Goal: Task Accomplishment & Management: Use online tool/utility

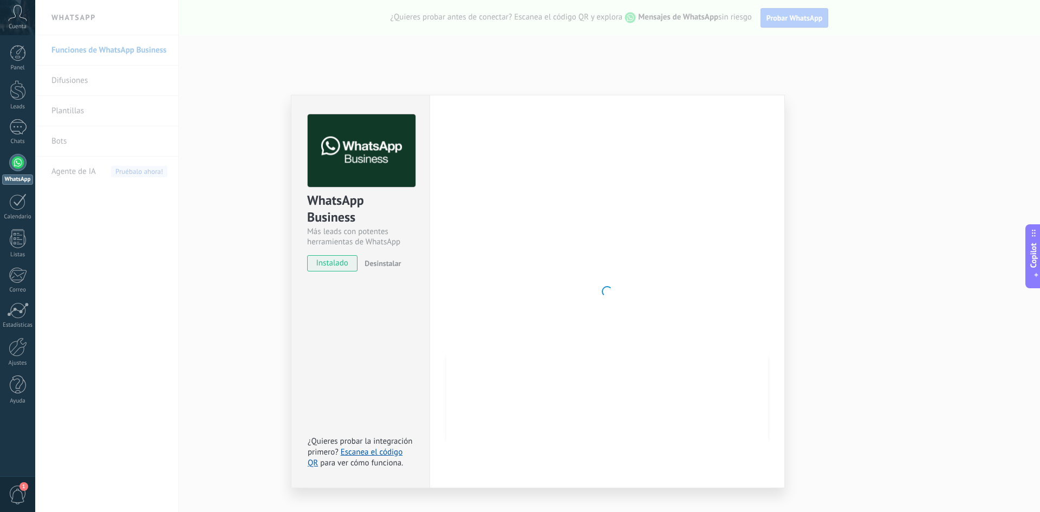
click at [84, 294] on div "WhatsApp Business Más leads con potentes herramientas de WhatsApp instalado Des…" at bounding box center [537, 256] width 1005 height 512
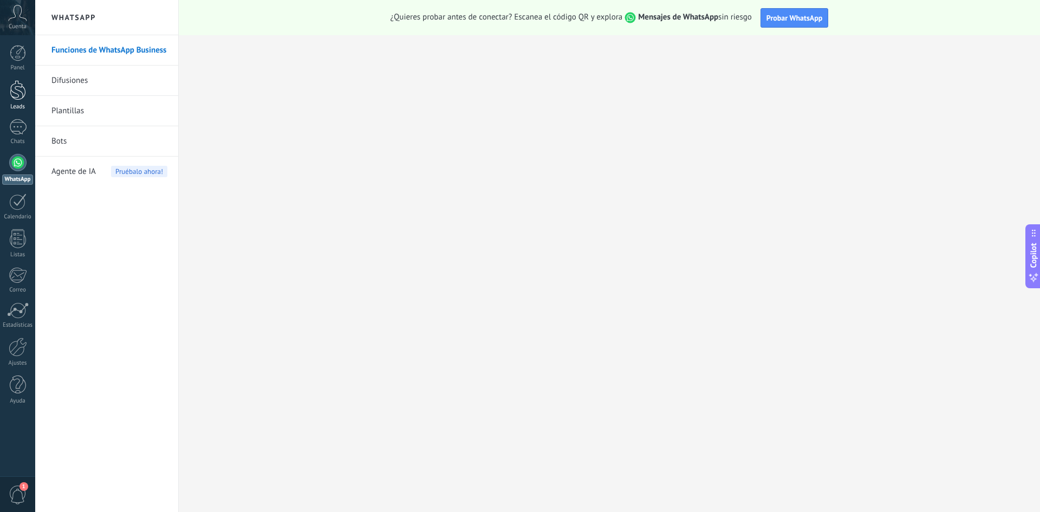
click at [5, 100] on link "Leads" at bounding box center [17, 95] width 35 height 30
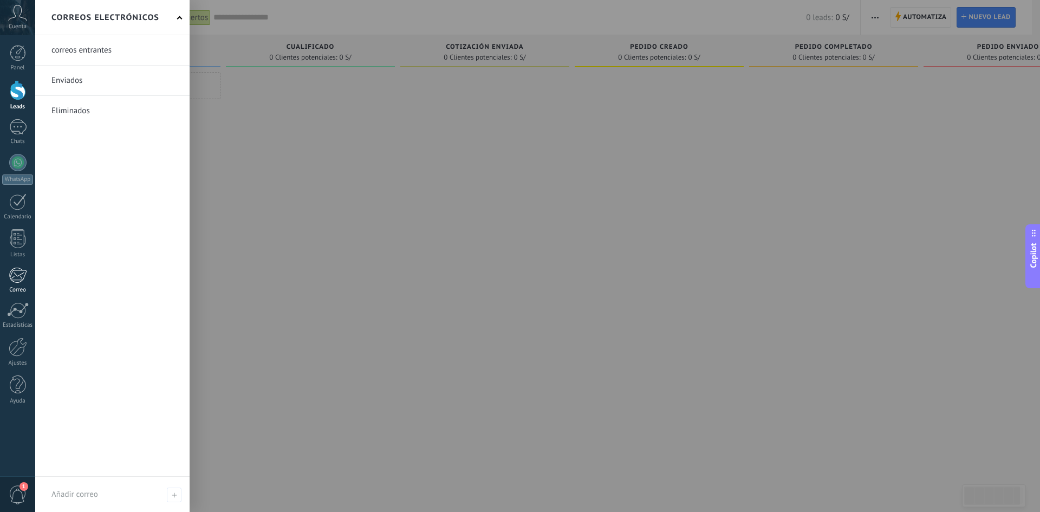
click at [24, 277] on div at bounding box center [18, 275] width 18 height 16
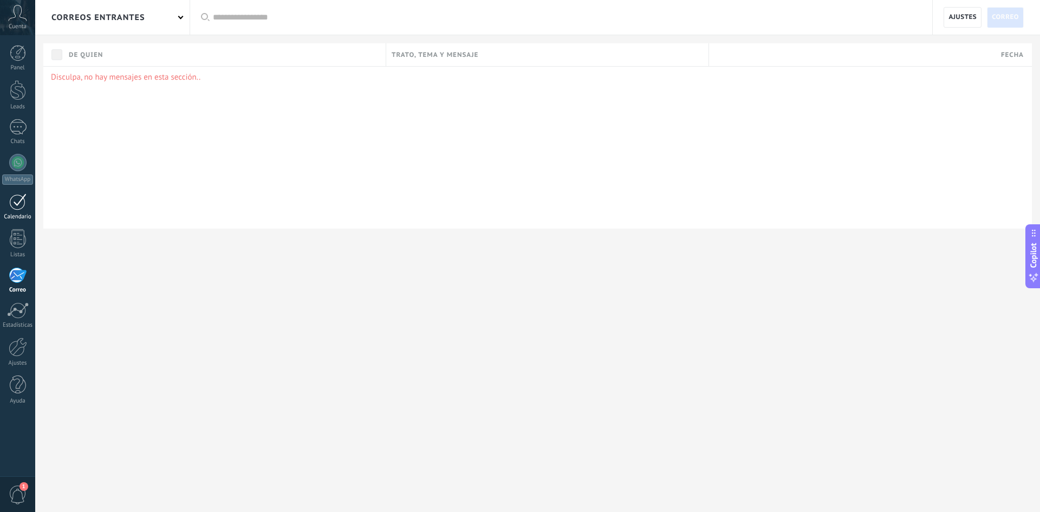
click at [3, 210] on link "Calendario" at bounding box center [17, 206] width 35 height 27
click at [15, 126] on div at bounding box center [17, 127] width 17 height 16
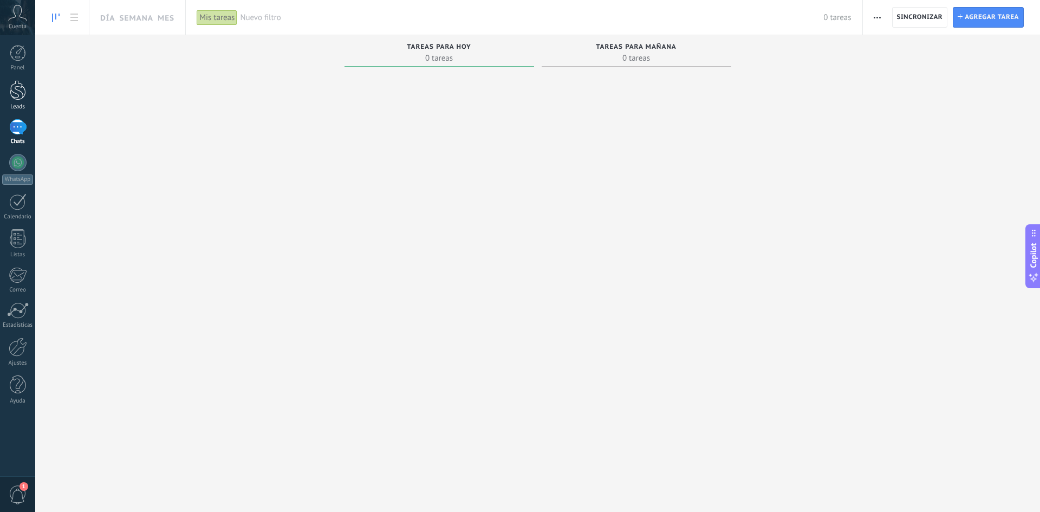
click at [11, 89] on div at bounding box center [18, 90] width 16 height 20
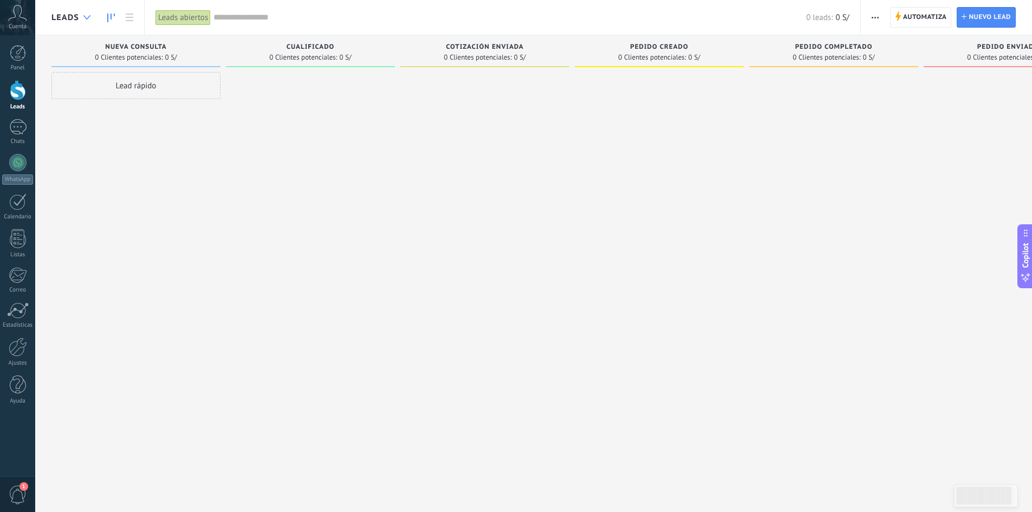
click at [82, 16] on div at bounding box center [87, 17] width 18 height 21
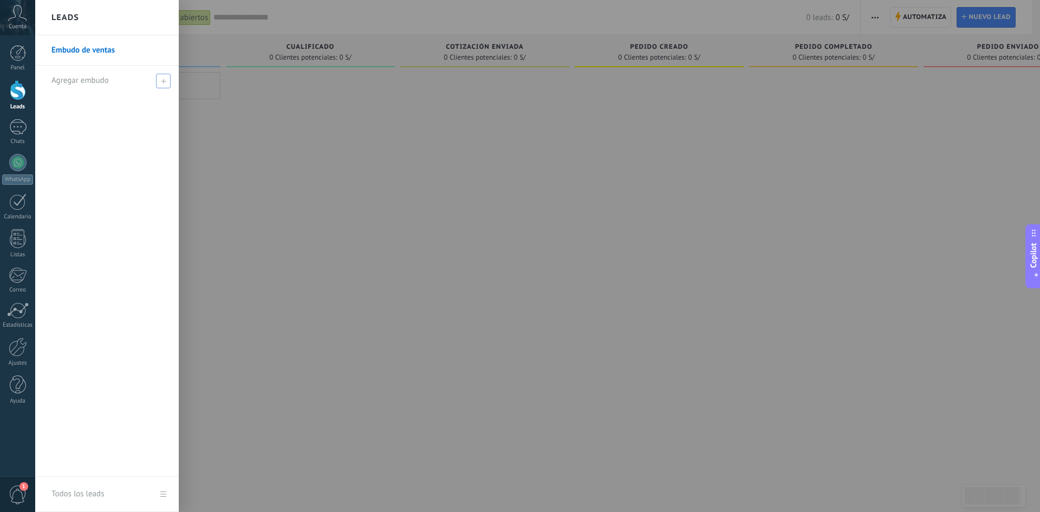
click at [156, 76] on span at bounding box center [163, 81] width 15 height 15
click at [293, 171] on div at bounding box center [555, 256] width 1040 height 512
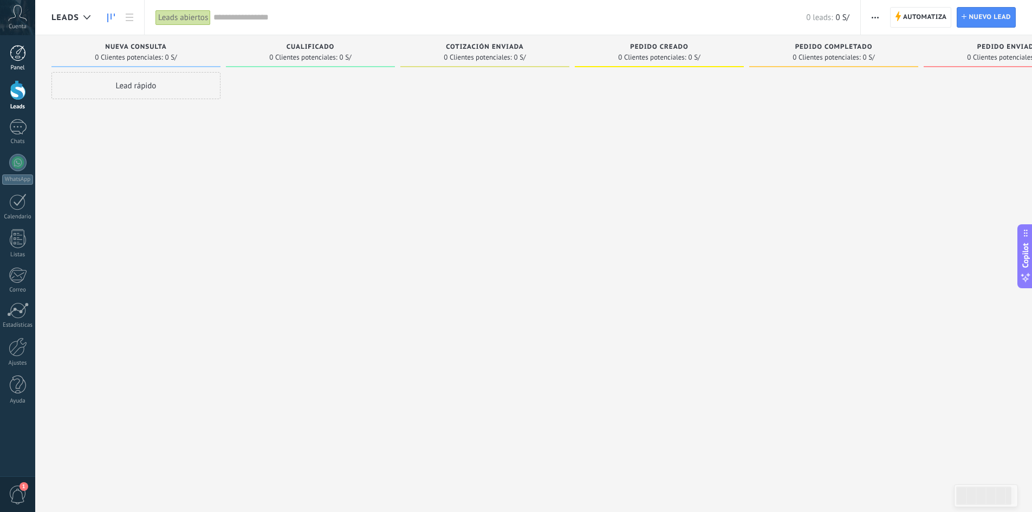
click at [28, 59] on link "Panel" at bounding box center [17, 58] width 35 height 27
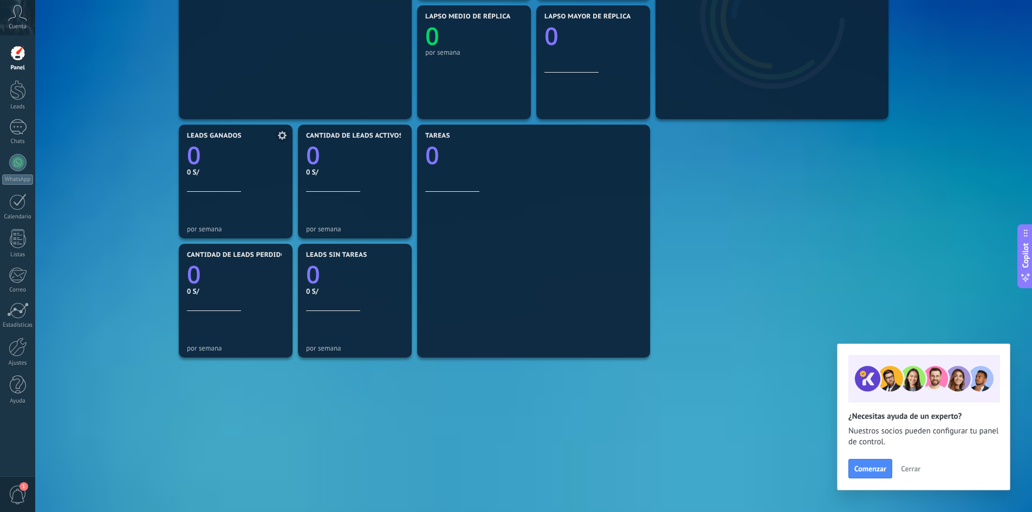
scroll to position [255, 0]
click at [11, 320] on link "Estadísticas" at bounding box center [17, 315] width 35 height 27
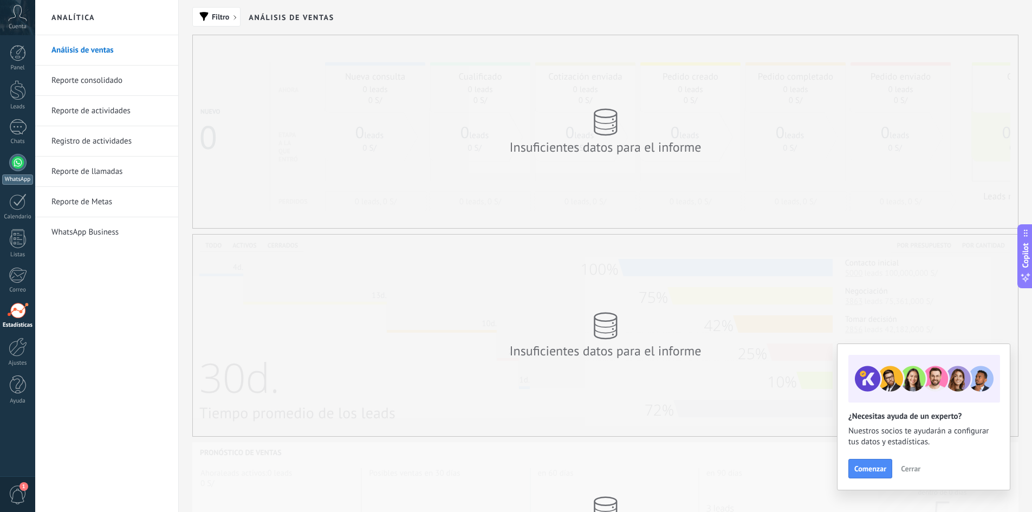
click at [14, 163] on div at bounding box center [17, 162] width 17 height 17
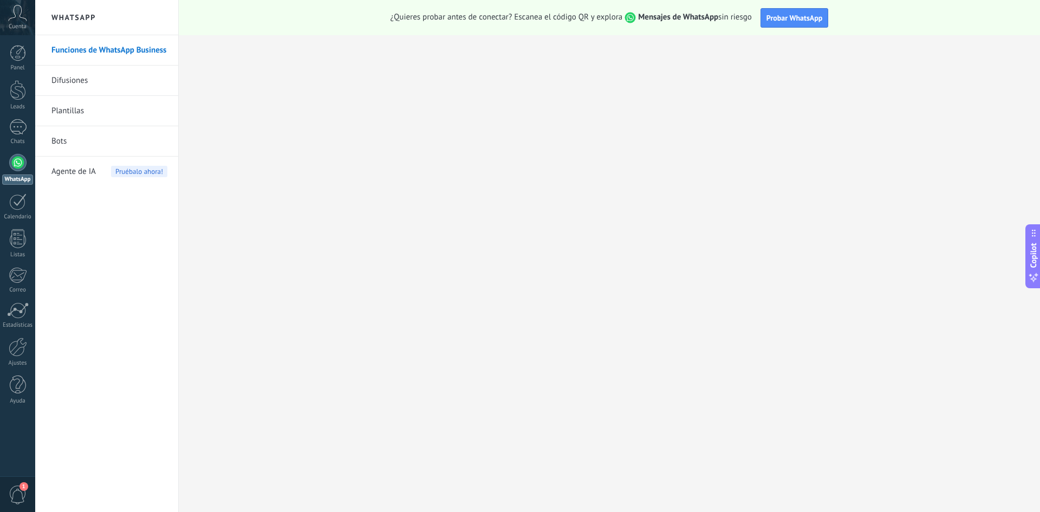
click at [120, 135] on link "Bots" at bounding box center [109, 141] width 116 height 30
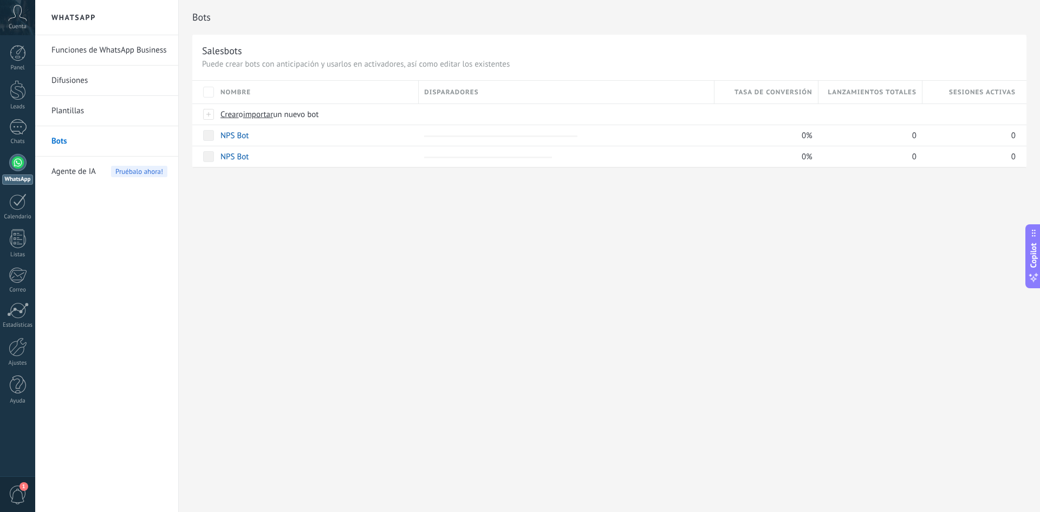
click at [95, 175] on span "Agente de IA" at bounding box center [73, 172] width 44 height 30
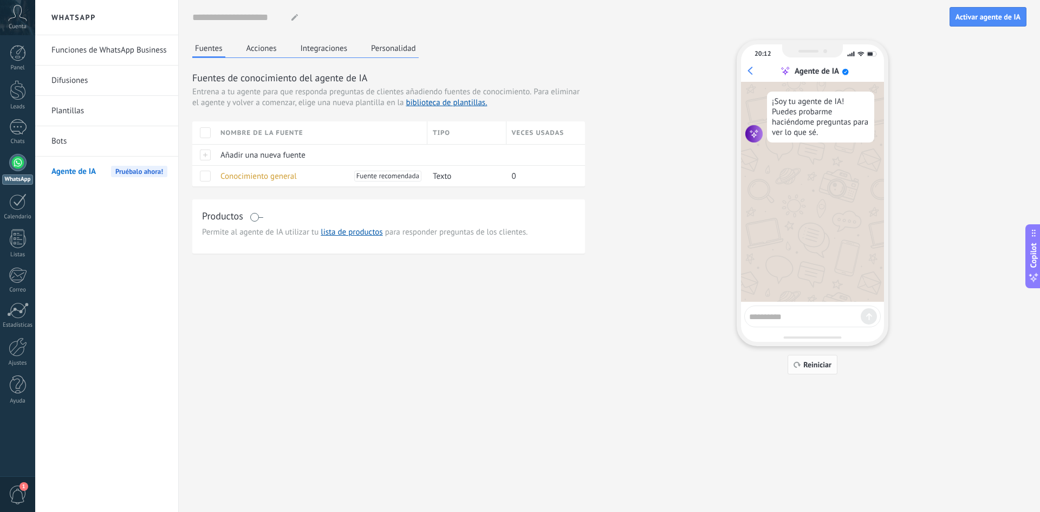
click at [816, 365] on span "Reiniciar" at bounding box center [818, 365] width 28 height 8
click at [337, 63] on div "Fuentes Acciones Integraciones Personalidad Fuentes de conocimiento del agente …" at bounding box center [388, 147] width 393 height 214
click at [334, 53] on button "Integraciones" at bounding box center [324, 48] width 53 height 16
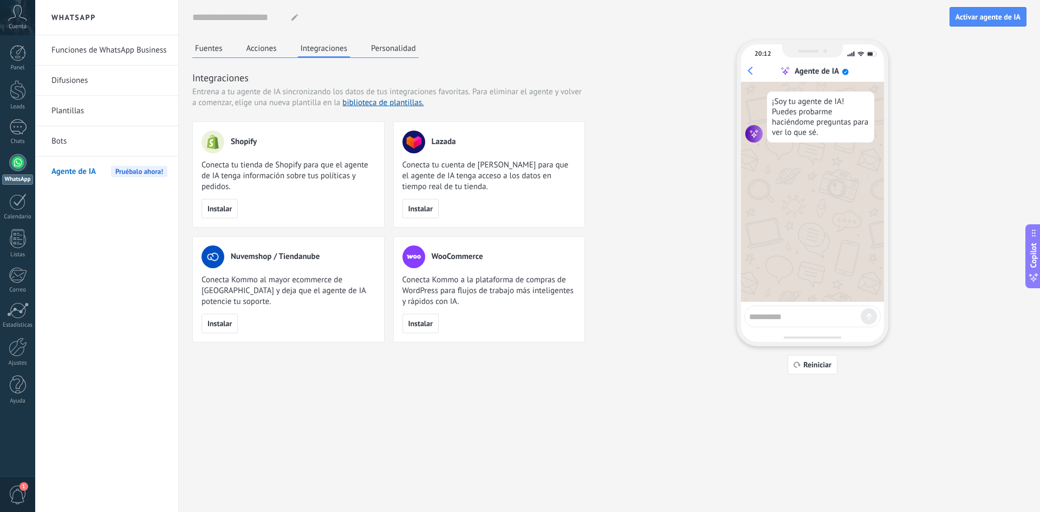
click at [386, 50] on button "Personalidad" at bounding box center [394, 48] width 50 height 16
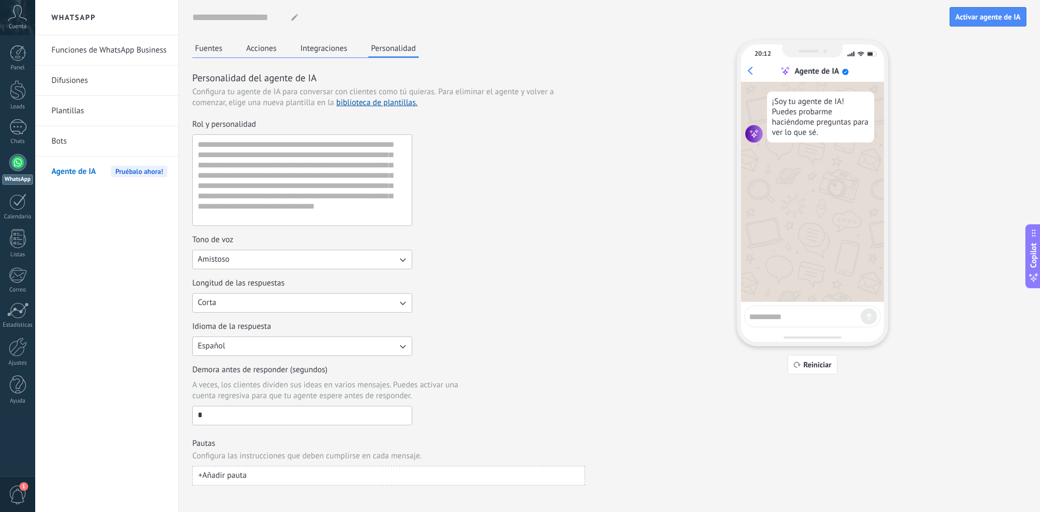
click at [357, 43] on div "Fuentes Acciones Integraciones Personalidad" at bounding box center [305, 49] width 227 height 18
click at [342, 49] on button "Integraciones" at bounding box center [324, 48] width 53 height 16
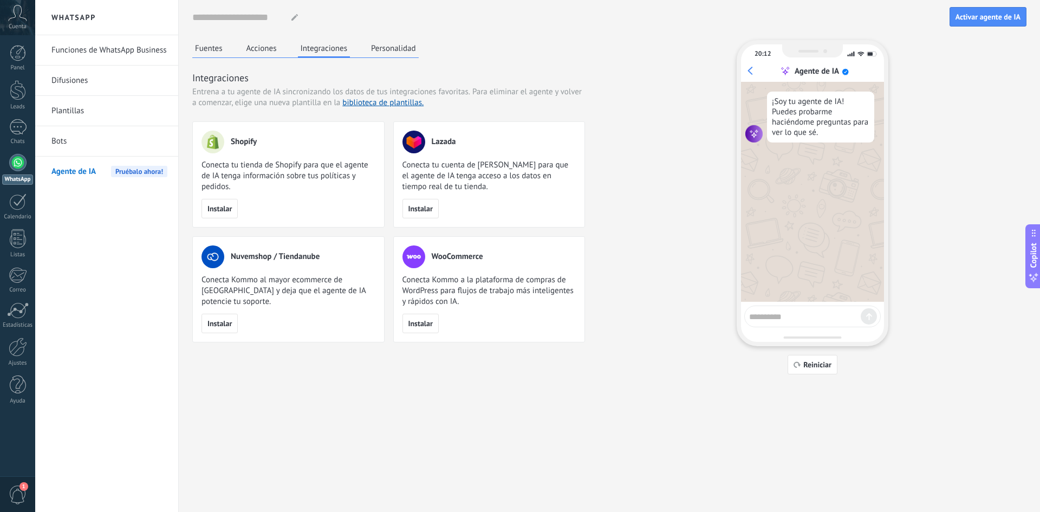
click at [262, 53] on button "Acciones" at bounding box center [262, 48] width 36 height 16
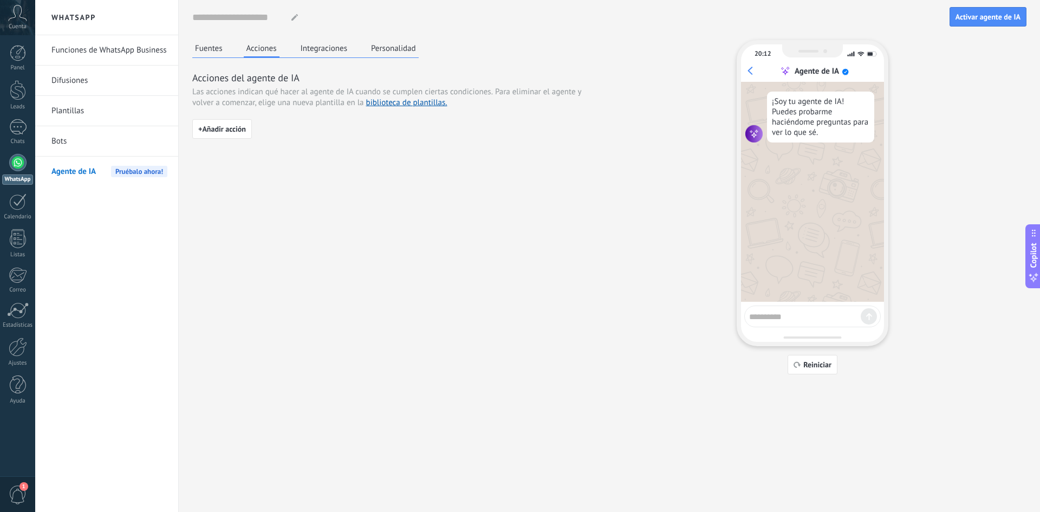
click at [369, 47] on button "Personalidad" at bounding box center [394, 48] width 50 height 16
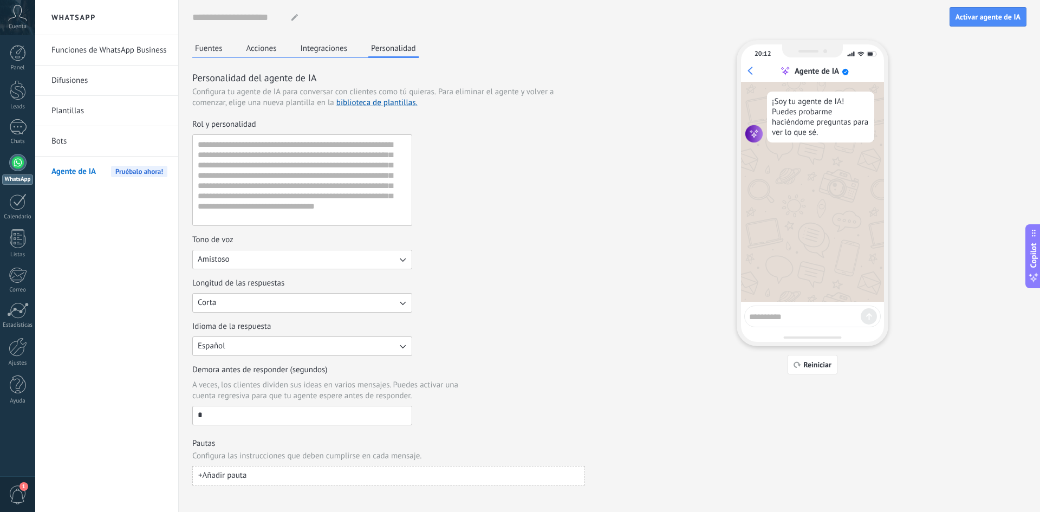
click at [113, 52] on link "Funciones de WhatsApp Business" at bounding box center [109, 50] width 116 height 30
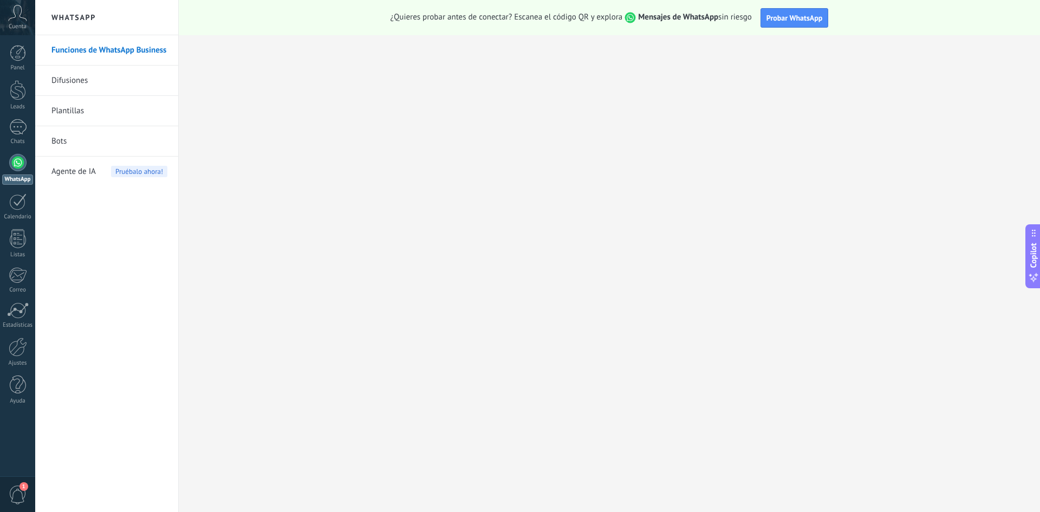
click at [109, 80] on link "Difusiones" at bounding box center [109, 81] width 116 height 30
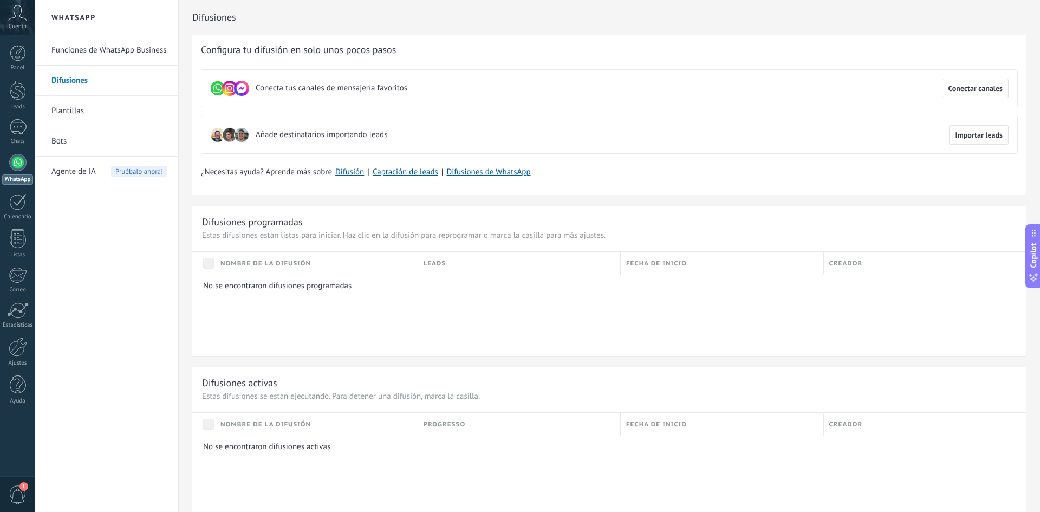
click at [96, 113] on link "Plantillas" at bounding box center [109, 111] width 116 height 30
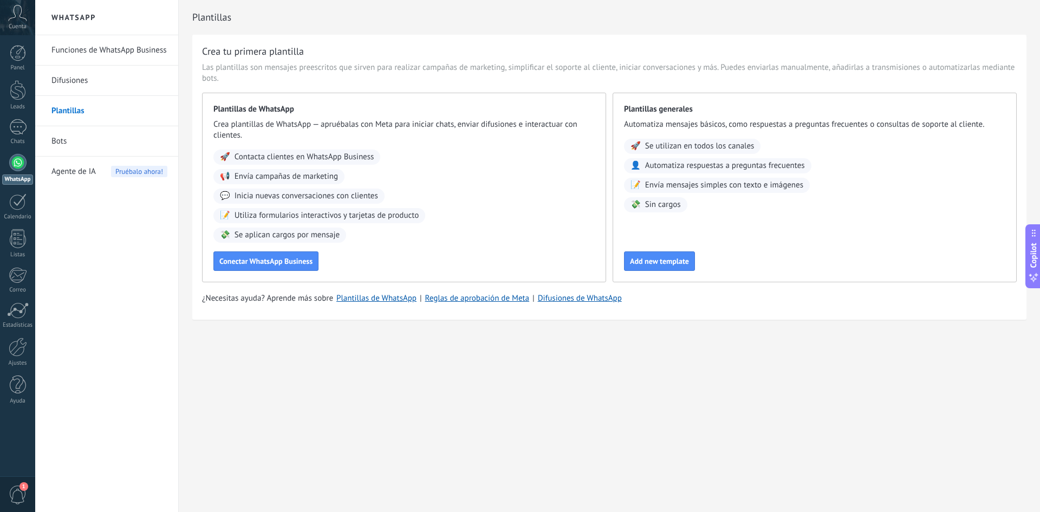
click at [133, 148] on link "Bots" at bounding box center [109, 141] width 116 height 30
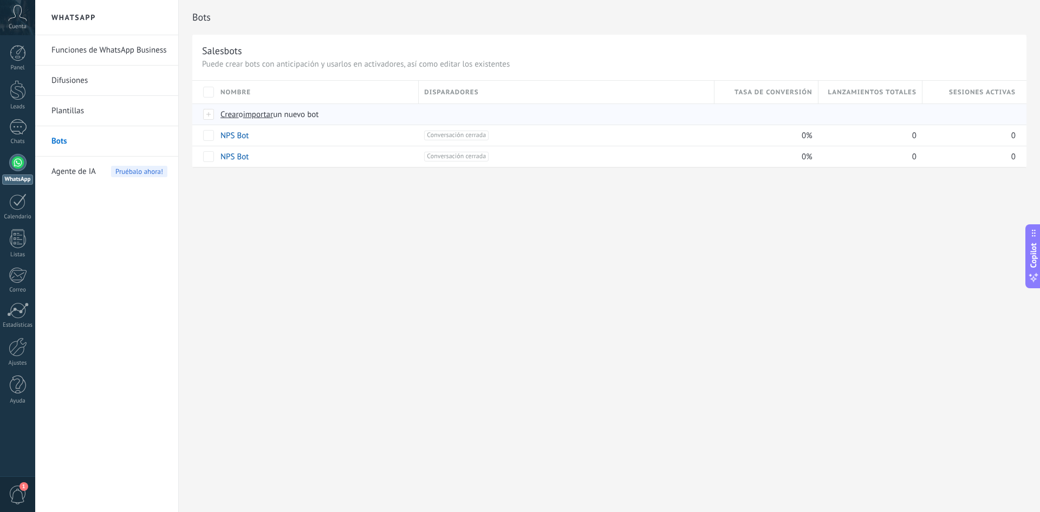
click at [232, 111] on span "Crear" at bounding box center [230, 114] width 18 height 10
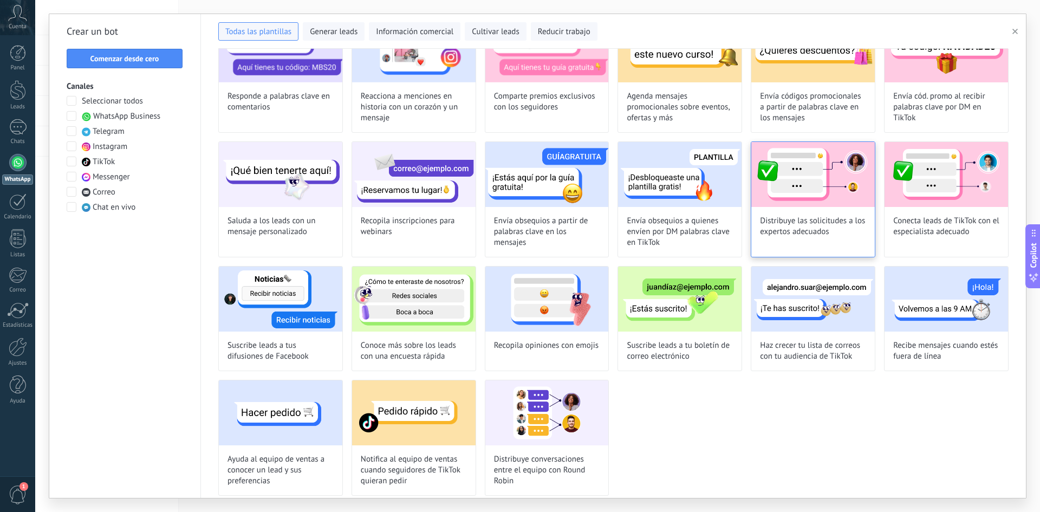
scroll to position [214, 0]
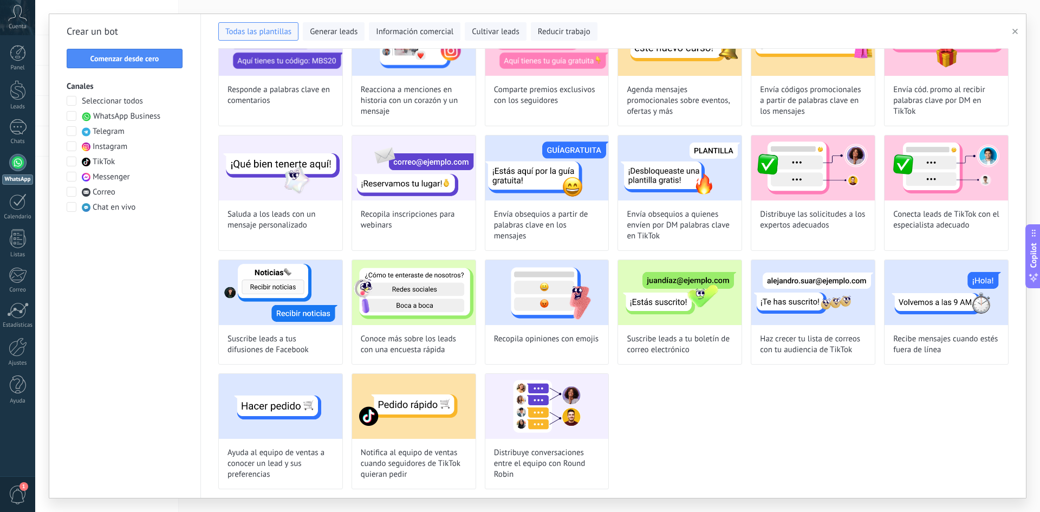
click at [1018, 36] on button "button" at bounding box center [1018, 31] width 18 height 13
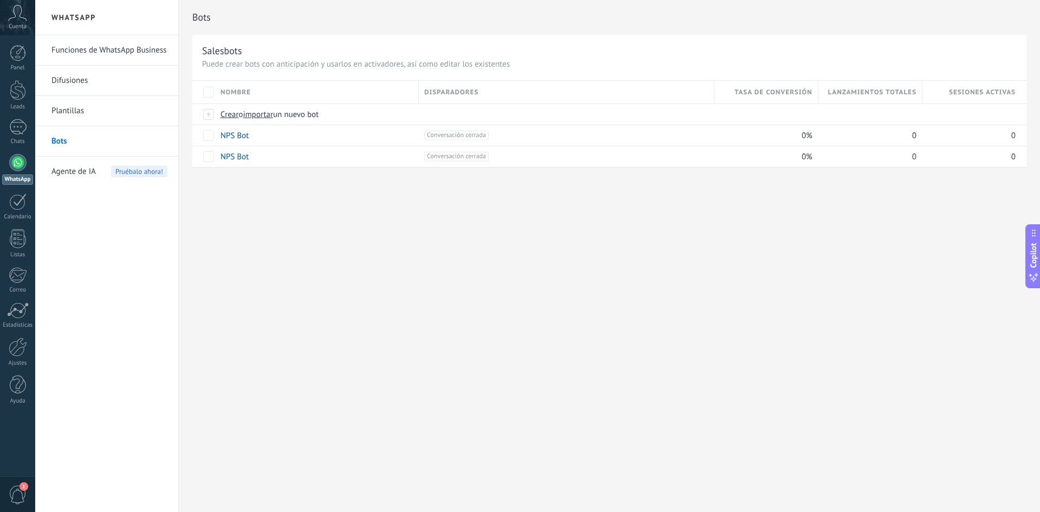
click at [68, 174] on span "Agente de IA" at bounding box center [73, 172] width 44 height 30
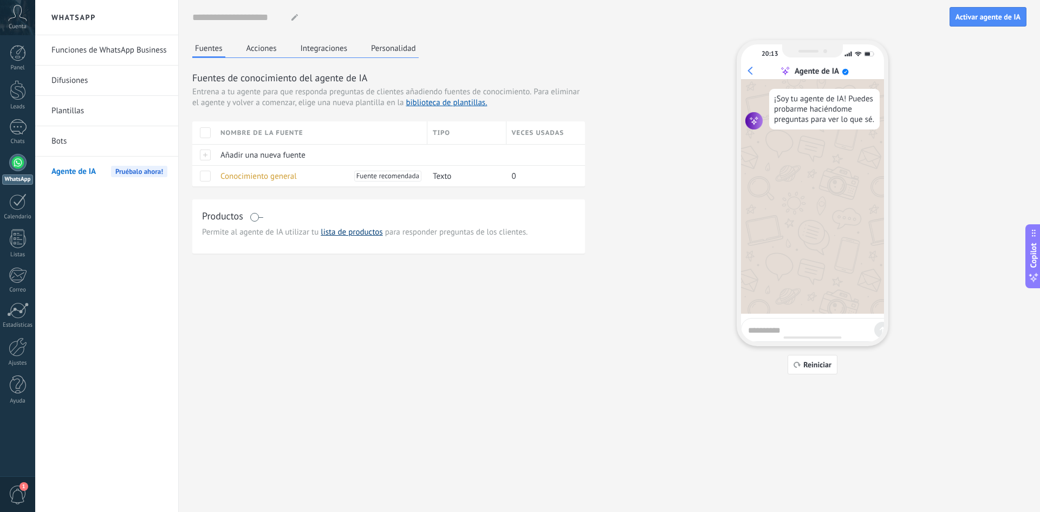
click at [364, 233] on link "lista de productos" at bounding box center [352, 232] width 62 height 10
click at [256, 48] on button "Acciones" at bounding box center [262, 48] width 36 height 16
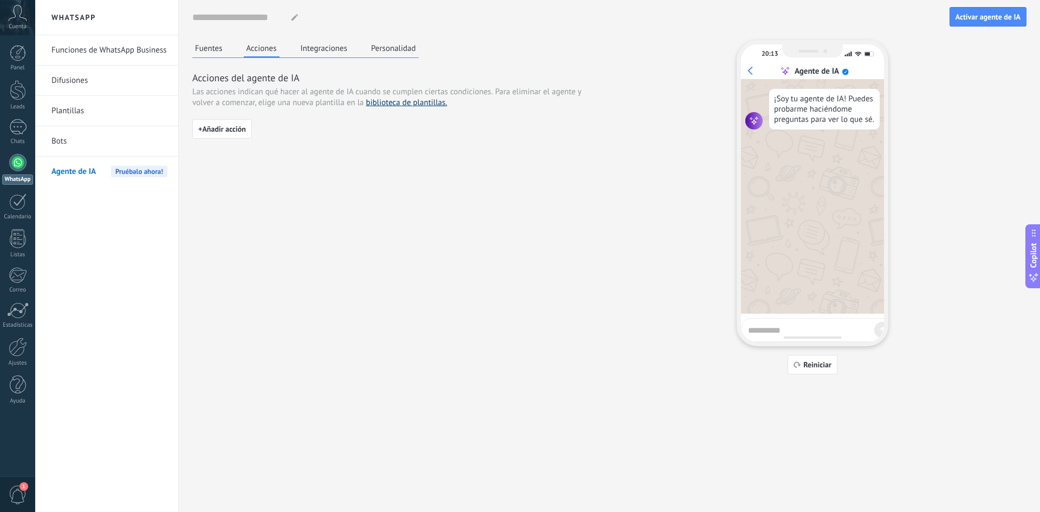
click at [414, 102] on link "biblioteca de plantillas." at bounding box center [406, 103] width 81 height 10
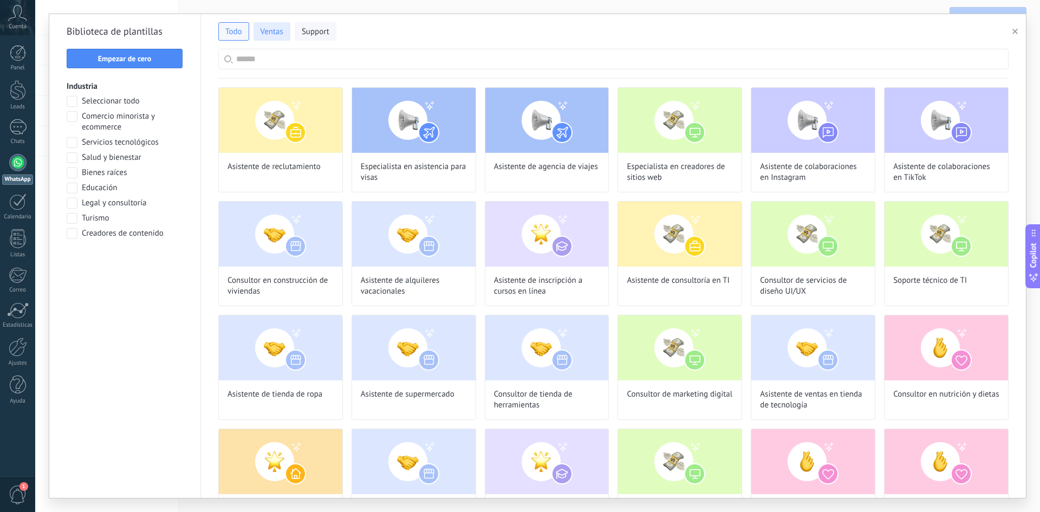
click at [277, 32] on span "Ventas" at bounding box center [272, 32] width 23 height 11
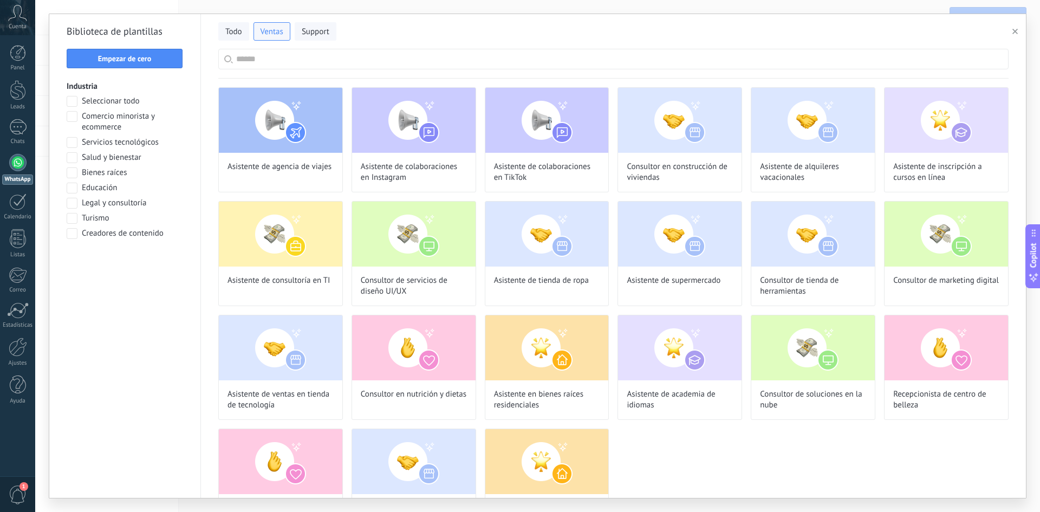
click at [1013, 28] on span "button" at bounding box center [1015, 32] width 5 height 8
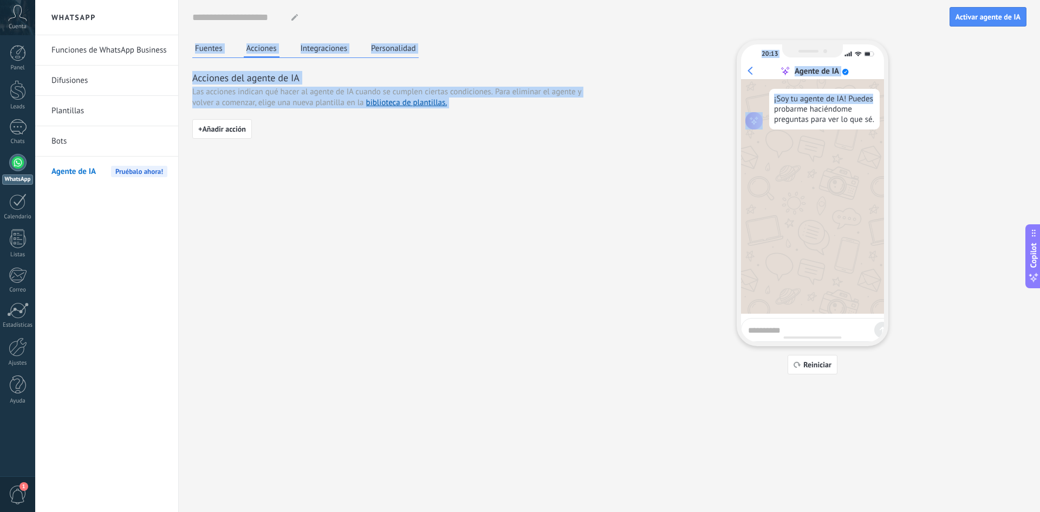
drag, startPoint x: 1013, startPoint y: 28, endPoint x: 998, endPoint y: 93, distance: 66.8
click at [638, 144] on div "Fuentes Acciones Integraciones Personalidad Acciones del agente de IA Las accio…" at bounding box center [609, 207] width 835 height 334
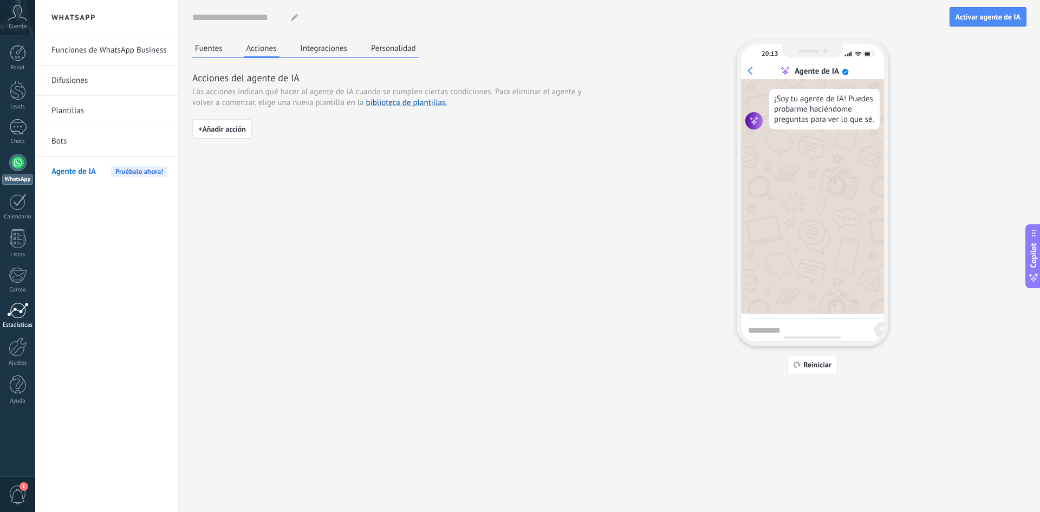
click at [16, 319] on link "Estadísticas" at bounding box center [17, 315] width 35 height 27
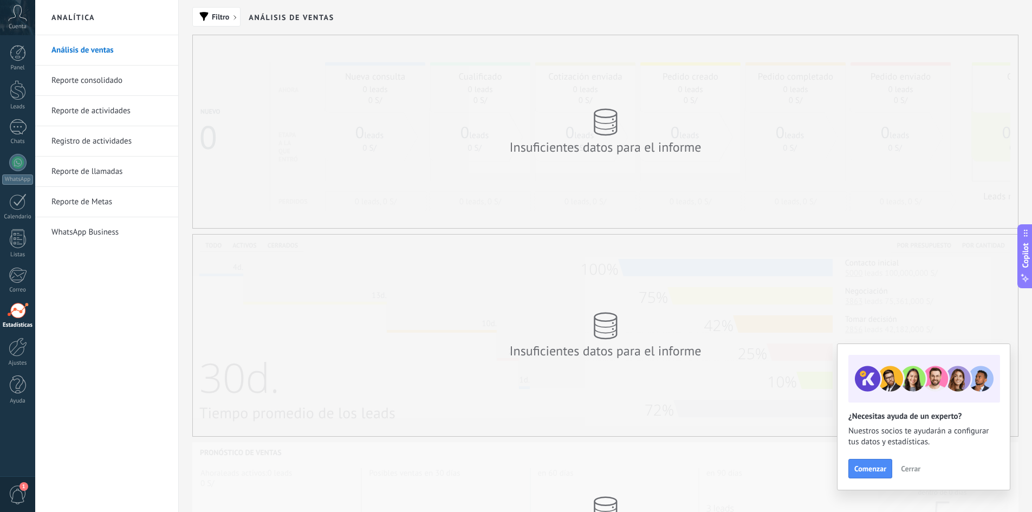
click at [424, 263] on div "Insuficientes datos para el informe" at bounding box center [605, 336] width 825 height 202
click at [95, 237] on link "WhatsApp Business" at bounding box center [109, 232] width 116 height 30
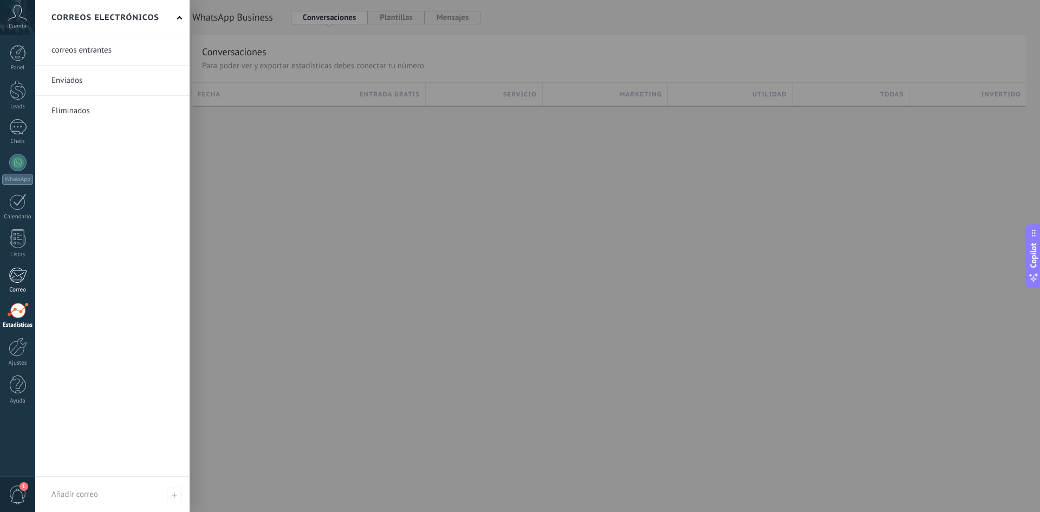
click at [25, 279] on div at bounding box center [18, 275] width 18 height 16
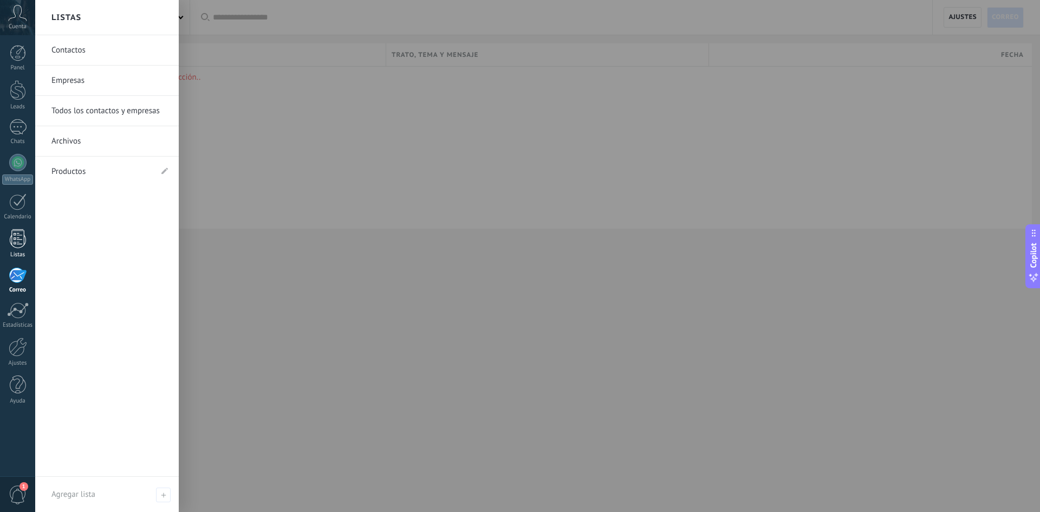
click at [22, 243] on div at bounding box center [18, 238] width 16 height 19
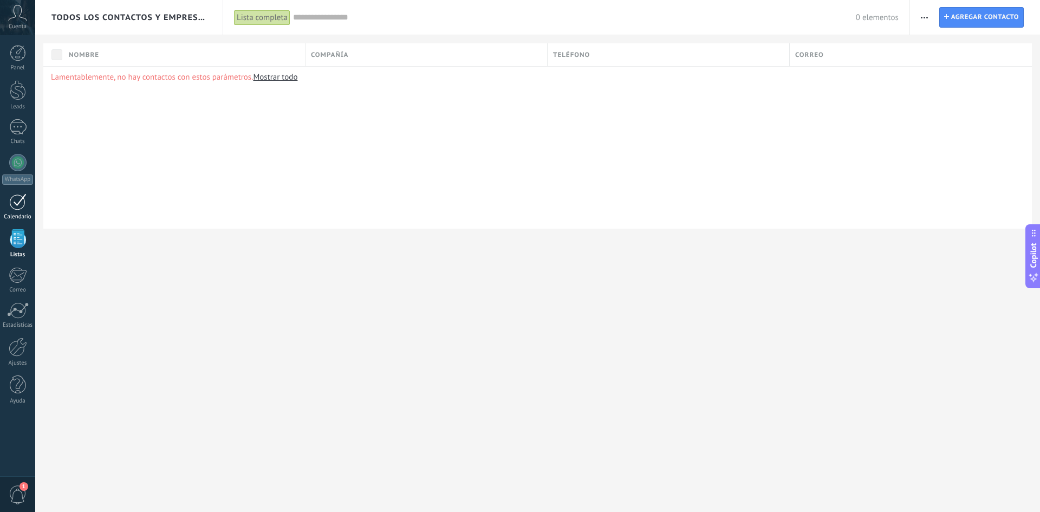
click at [15, 205] on div at bounding box center [17, 201] width 17 height 17
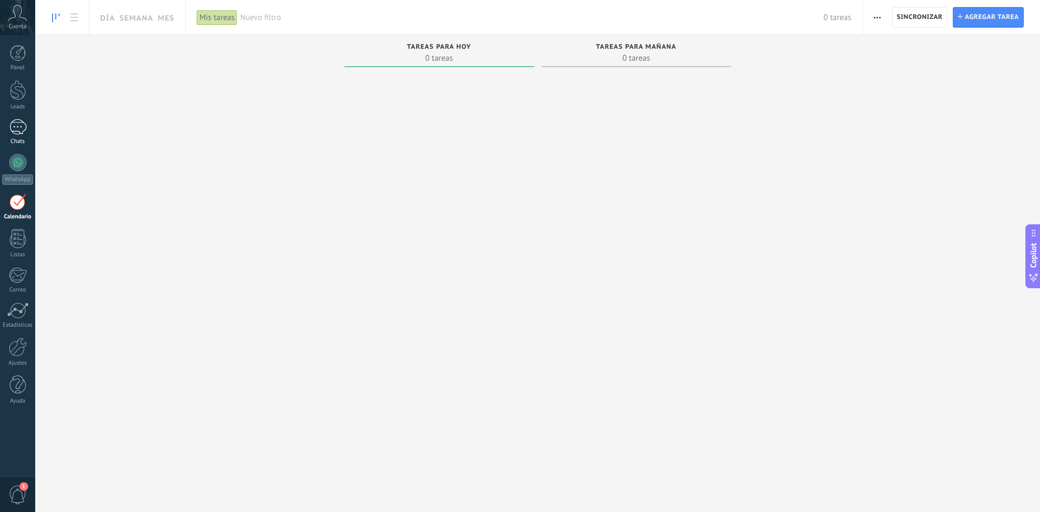
click at [22, 134] on div at bounding box center [17, 127] width 17 height 16
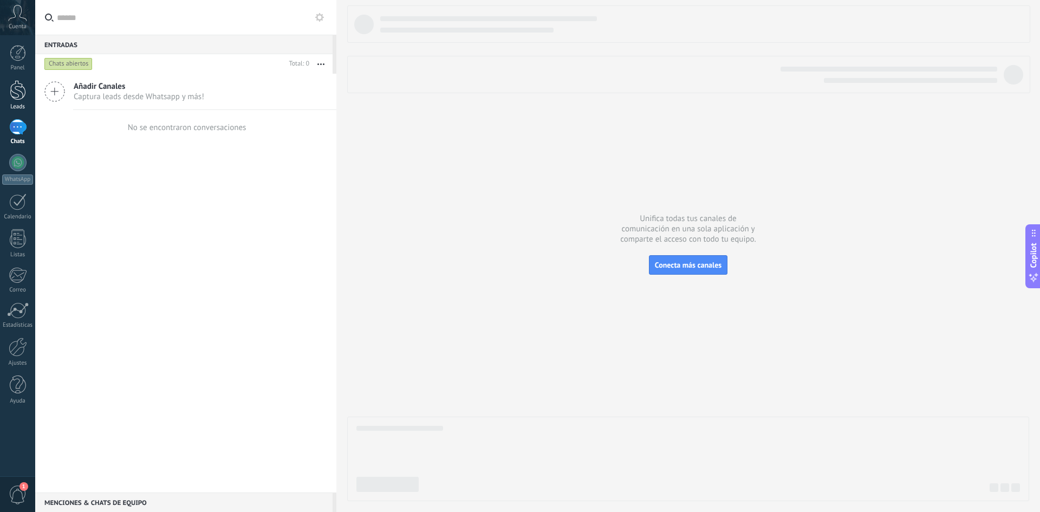
click at [22, 100] on div at bounding box center [18, 90] width 16 height 20
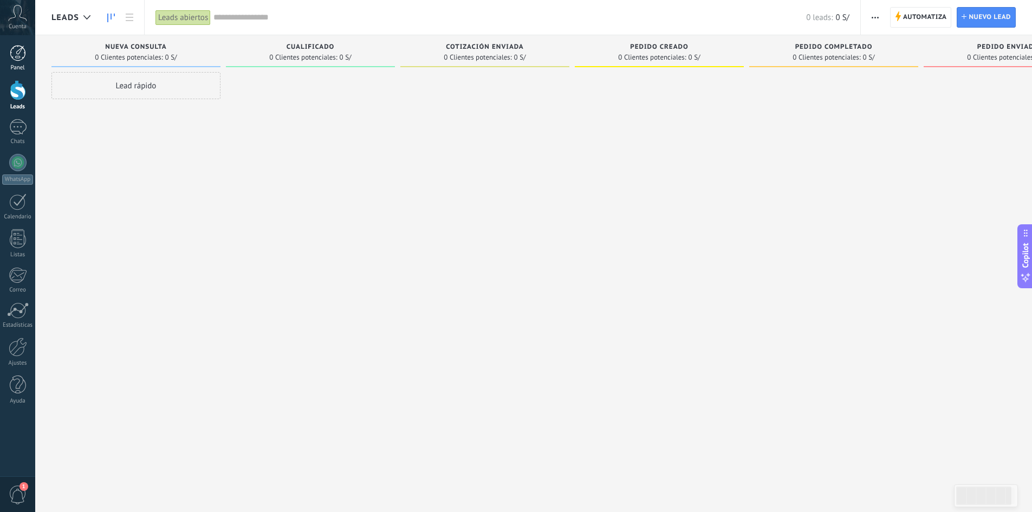
click at [16, 59] on div at bounding box center [18, 53] width 16 height 16
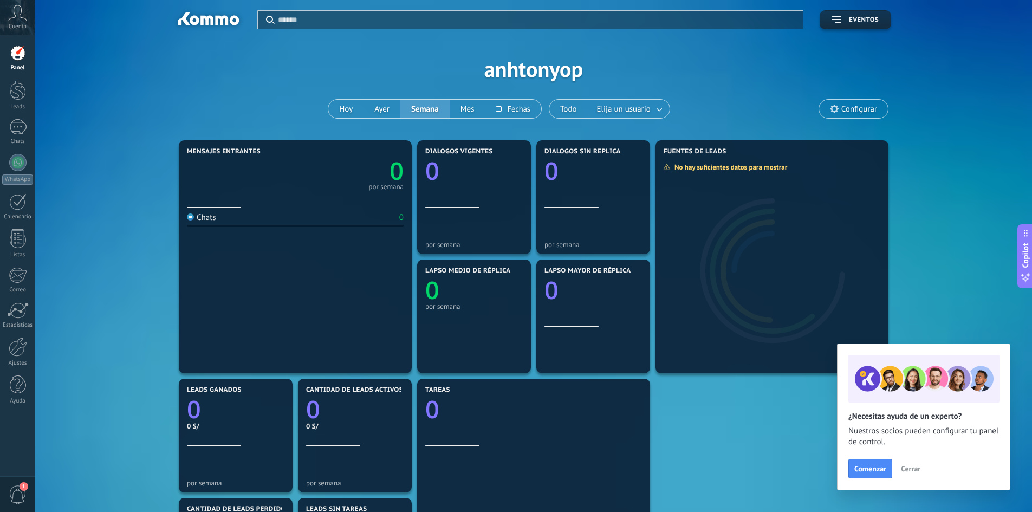
click at [940, 471] on div "Comenzar Cerrar" at bounding box center [924, 469] width 151 height 20
click at [916, 461] on div "Comenzar Cerrar" at bounding box center [924, 469] width 151 height 20
click at [915, 463] on button "Cerrar" at bounding box center [910, 469] width 29 height 16
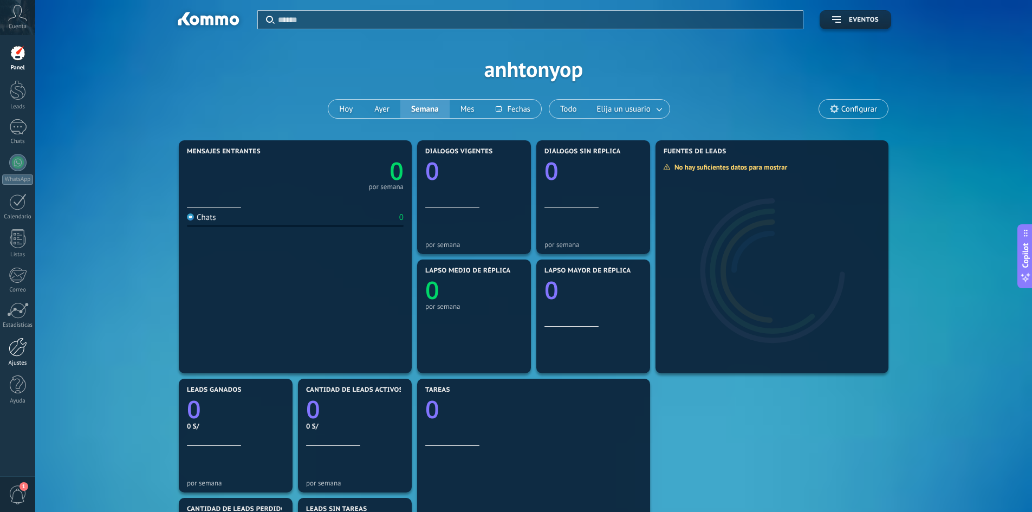
click at [16, 356] on div at bounding box center [18, 347] width 18 height 19
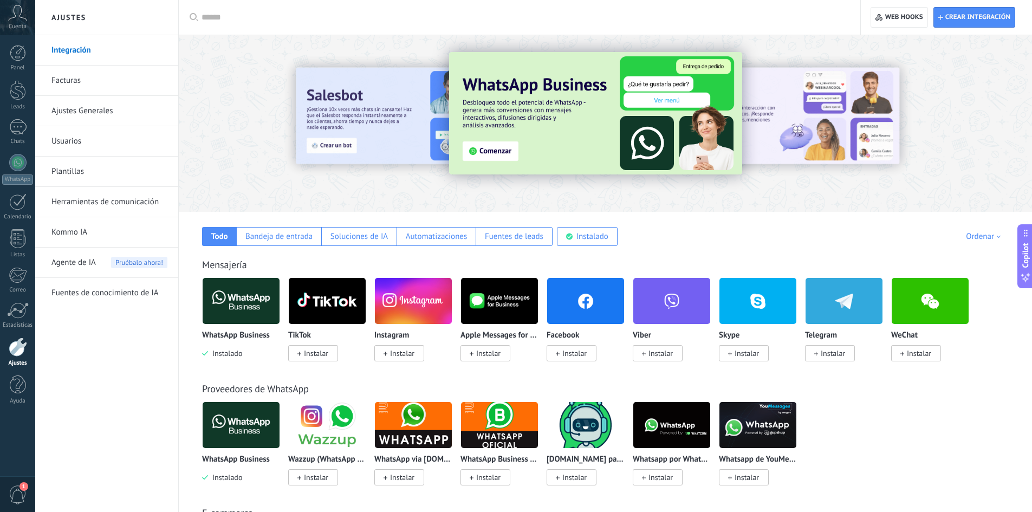
click at [222, 24] on div at bounding box center [524, 17] width 644 height 35
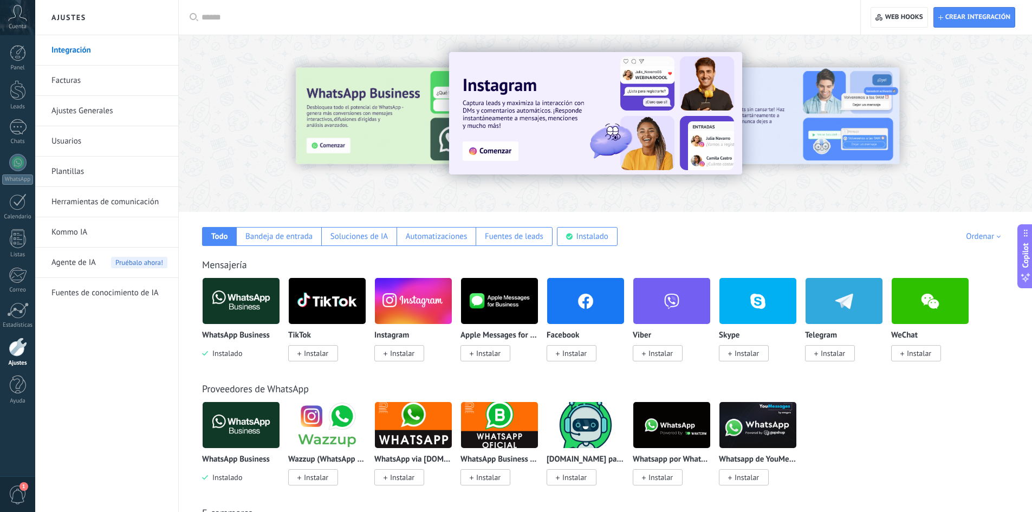
click at [222, 24] on div at bounding box center [524, 17] width 644 height 35
click at [216, 17] on input "text" at bounding box center [524, 17] width 644 height 11
type input "***"
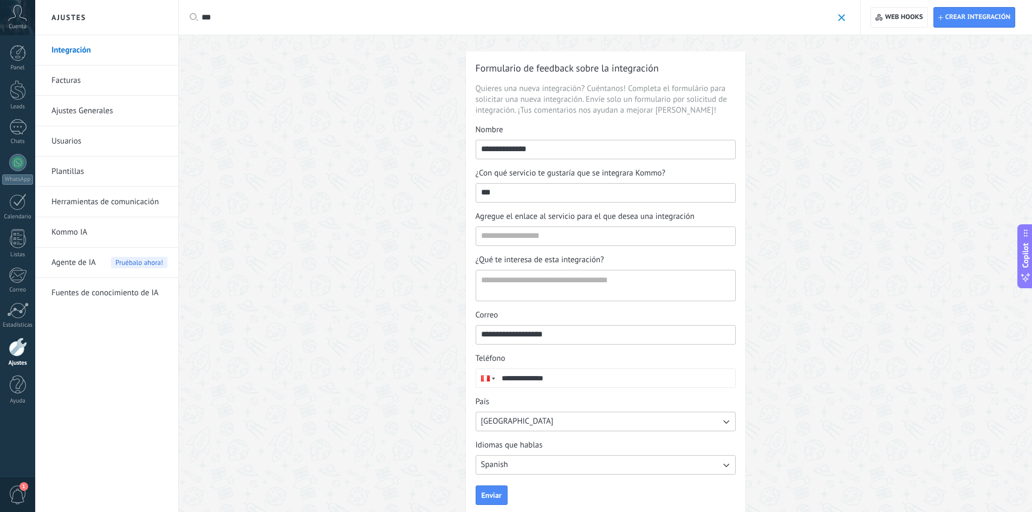
click at [120, 50] on link "Integración" at bounding box center [109, 50] width 116 height 30
click at [113, 171] on link "Plantillas" at bounding box center [109, 172] width 116 height 30
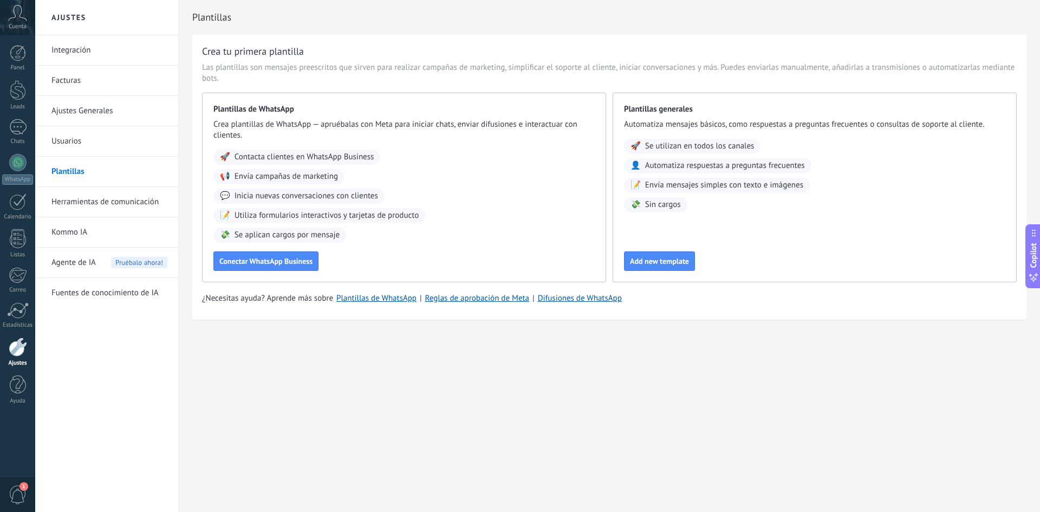
click at [69, 51] on link "Integración" at bounding box center [109, 50] width 116 height 30
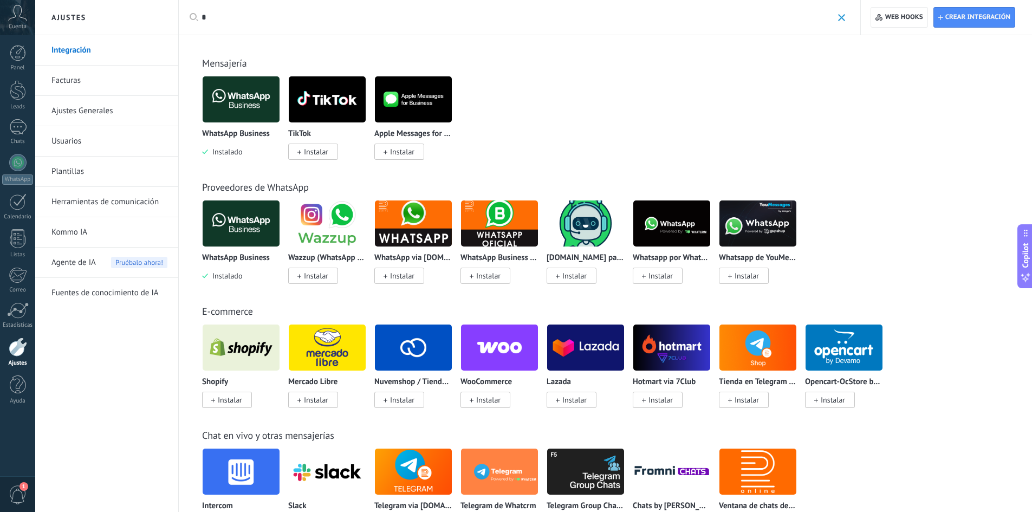
click at [106, 30] on h2 "Ajustes" at bounding box center [107, 17] width 116 height 35
click at [110, 44] on link "Integración" at bounding box center [109, 50] width 116 height 30
click at [99, 47] on link "Integración" at bounding box center [109, 50] width 116 height 30
